Goal: Information Seeking & Learning: Learn about a topic

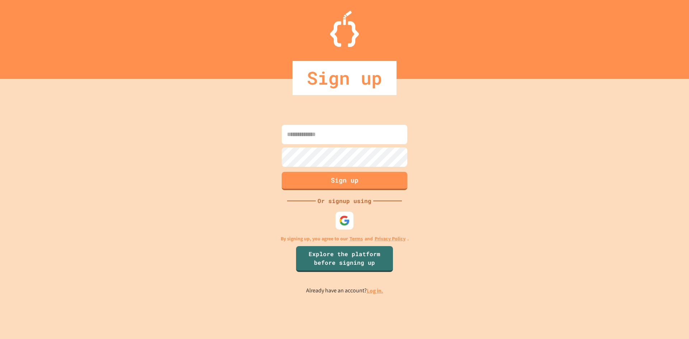
click at [354, 223] on div at bounding box center [345, 221] width 22 height 22
click at [353, 223] on div at bounding box center [344, 220] width 19 height 19
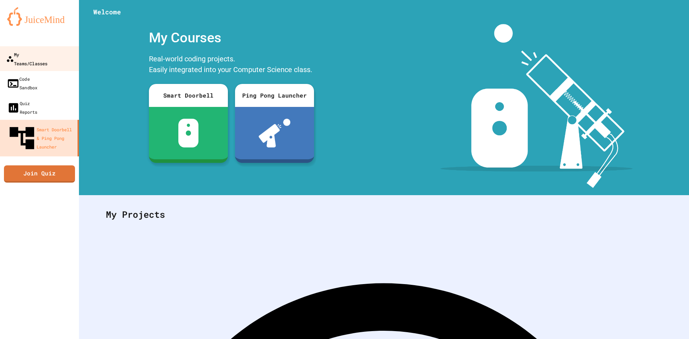
click at [44, 49] on link "My Teams/Classes" at bounding box center [39, 58] width 81 height 25
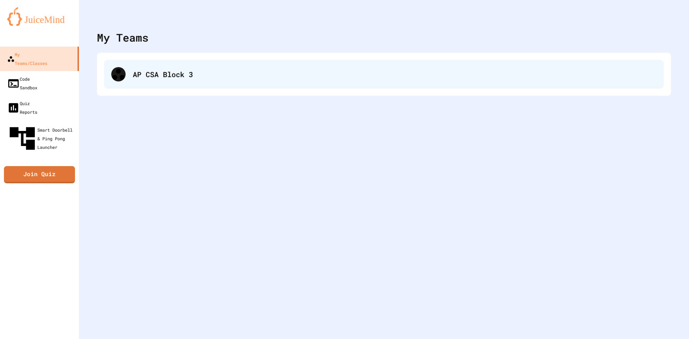
click at [135, 81] on div "AP CSA Block 3" at bounding box center [384, 74] width 560 height 29
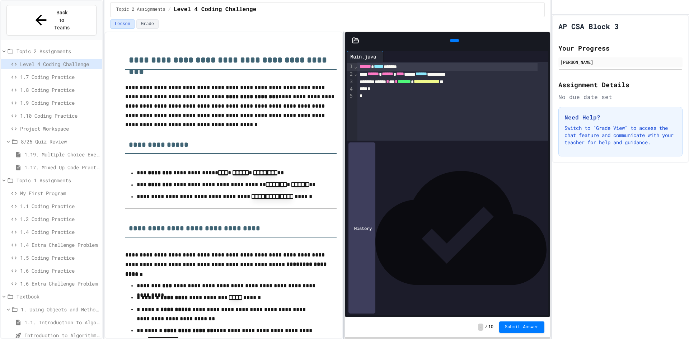
click at [345, 156] on div at bounding box center [343, 186] width 1 height 308
click at [49, 73] on span "1.7 Coding Practice" at bounding box center [59, 77] width 79 height 8
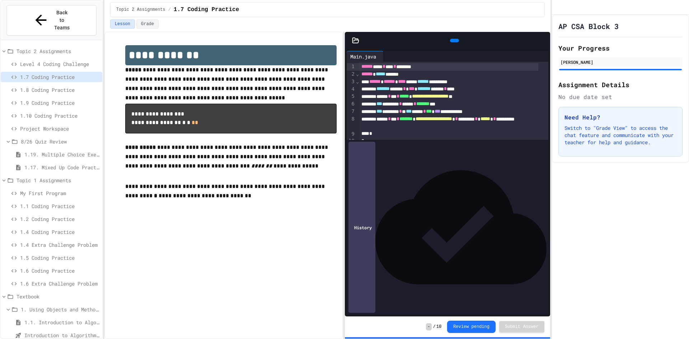
click at [48, 86] on span "1.8 Coding Practice" at bounding box center [59, 90] width 79 height 8
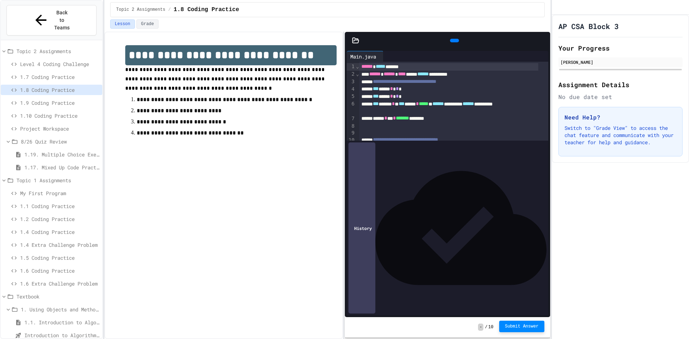
click at [524, 323] on button "Submit Answer" at bounding box center [521, 326] width 45 height 11
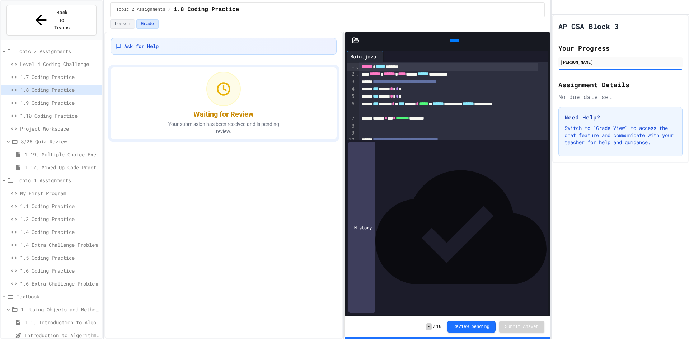
click at [61, 99] on span "1.9 Coding Practice" at bounding box center [59, 103] width 79 height 8
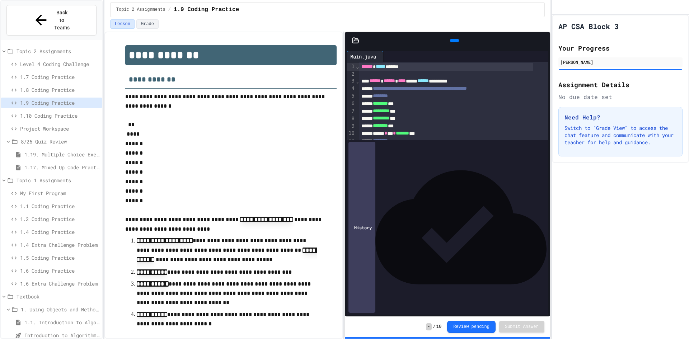
click at [37, 112] on span "1.10 Coding Practice" at bounding box center [59, 116] width 79 height 8
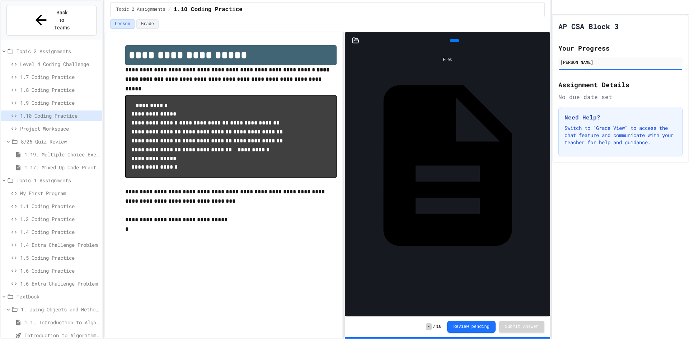
click at [45, 60] on span "Level 4 Coding Challenge" at bounding box center [59, 64] width 79 height 8
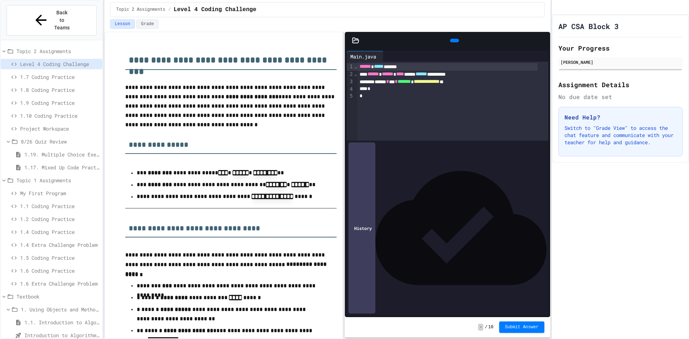
click at [488, 83] on div "**********" at bounding box center [447, 82] width 180 height 8
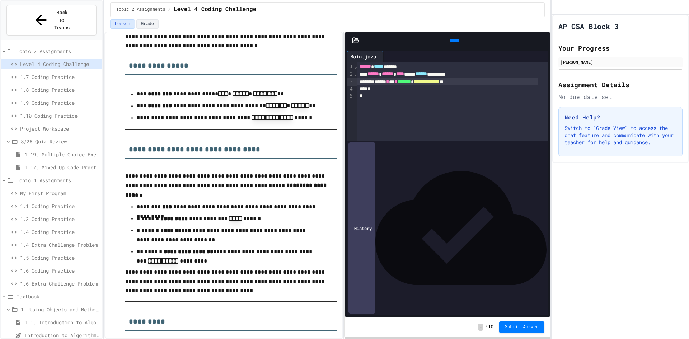
scroll to position [7, 0]
